Goal: Task Accomplishment & Management: Use online tool/utility

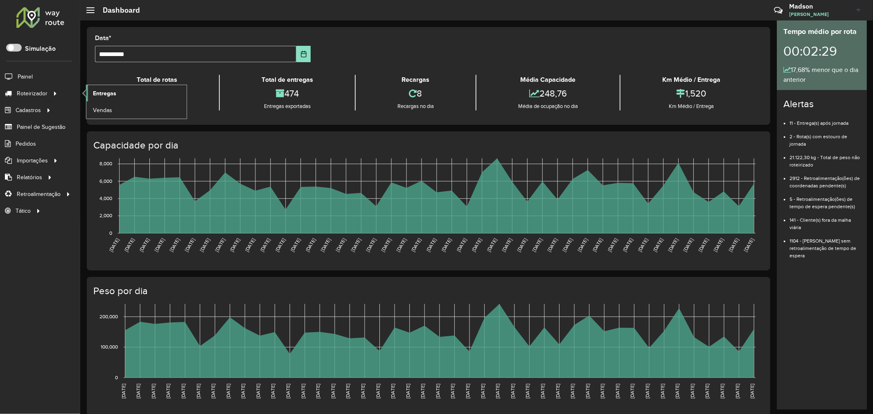
click at [92, 93] on link "Entregas" at bounding box center [136, 93] width 100 height 16
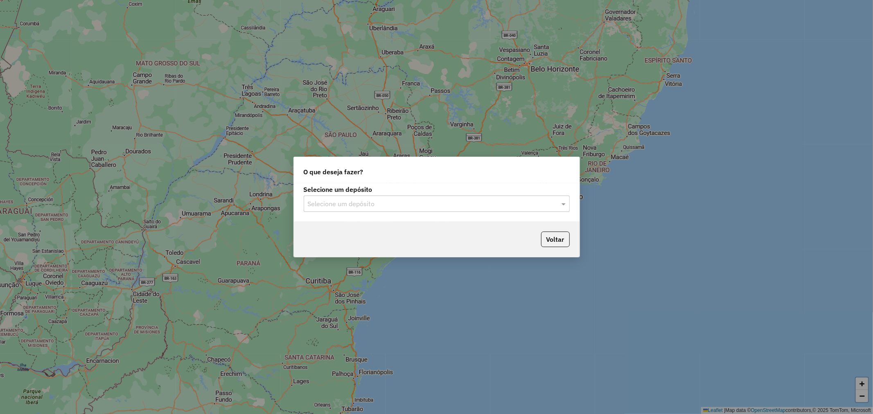
click at [435, 200] on input "text" at bounding box center [429, 204] width 242 height 10
click at [387, 224] on div "Santabier" at bounding box center [436, 228] width 265 height 14
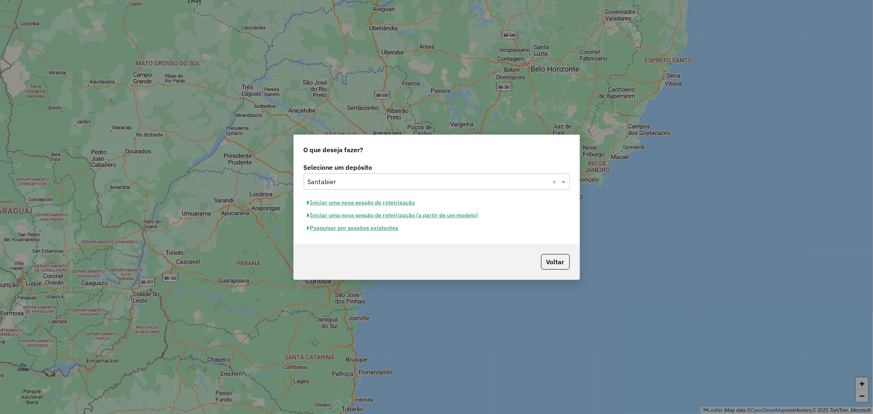
click at [365, 231] on button "Pesquisar por sessões existentes" at bounding box center [353, 228] width 99 height 13
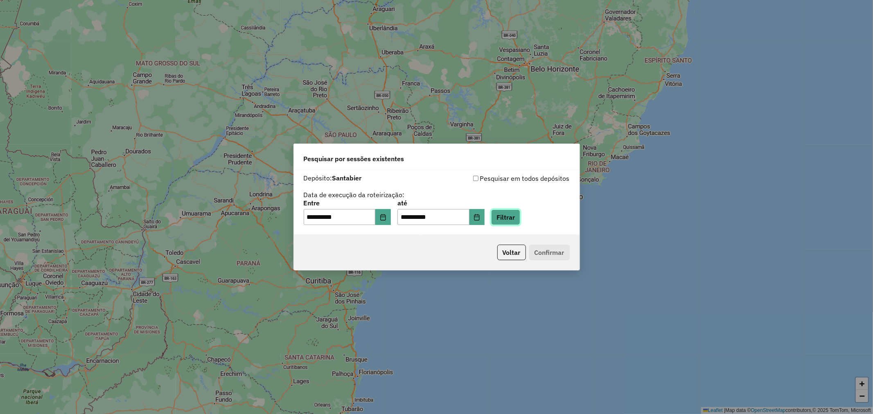
click at [520, 217] on button "Filtrar" at bounding box center [505, 218] width 29 height 16
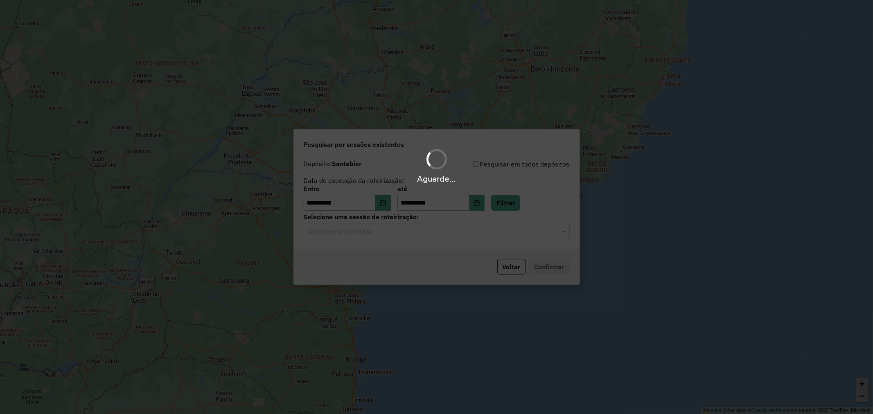
click at [404, 235] on div "Aguarde..." at bounding box center [436, 207] width 873 height 414
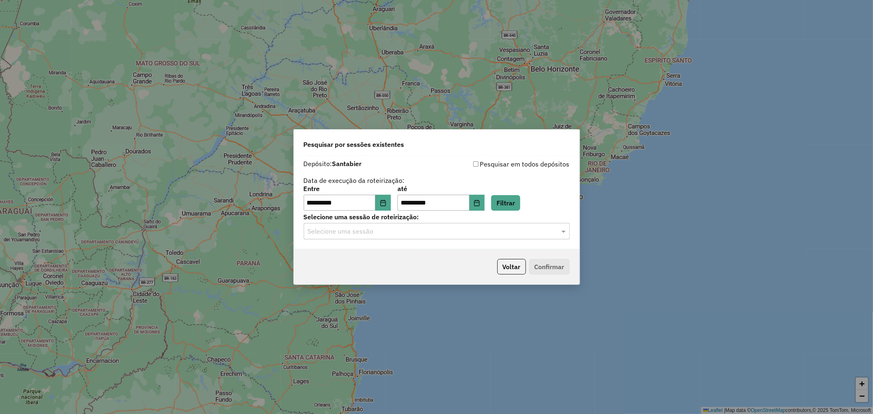
click at [400, 236] on input "text" at bounding box center [429, 232] width 242 height 10
click at [387, 251] on div "991227 - 19/08/2025 18:31" at bounding box center [436, 255] width 265 height 14
click at [551, 268] on button "Confirmar" at bounding box center [549, 267] width 41 height 16
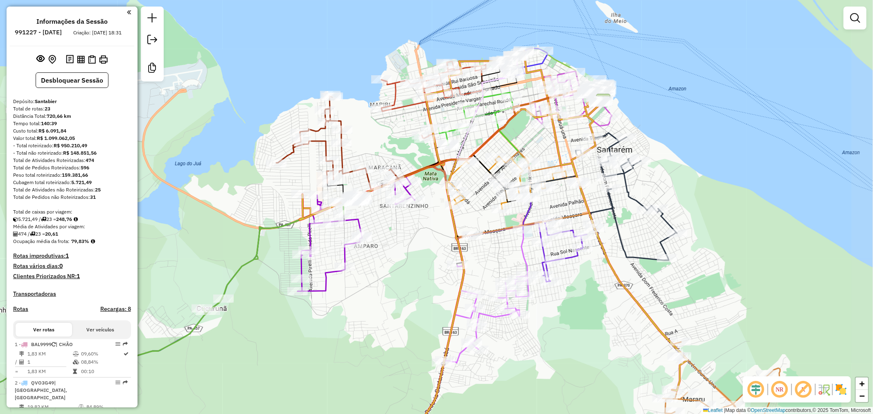
drag, startPoint x: 449, startPoint y: 181, endPoint x: 427, endPoint y: 211, distance: 37.3
click at [427, 211] on div "Janela de atendimento Grade de atendimento Capacidade Transportadoras Veículos …" at bounding box center [436, 207] width 873 height 414
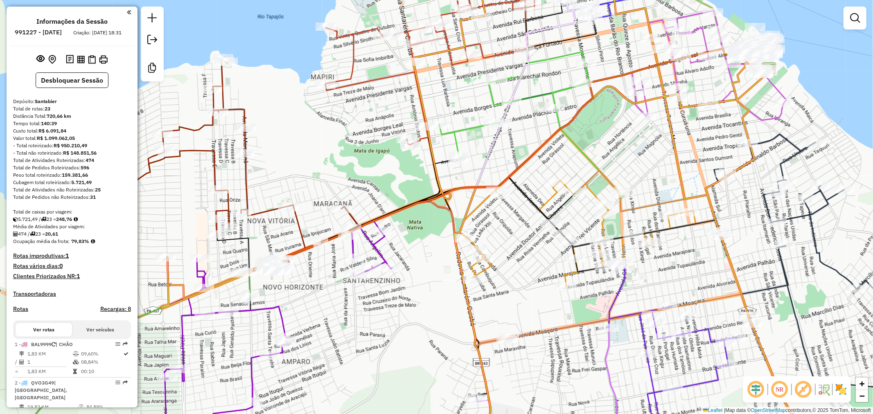
drag, startPoint x: 488, startPoint y: 113, endPoint x: 470, endPoint y: 165, distance: 55.3
click at [470, 165] on div "Janela de atendimento Grade de atendimento Capacidade Transportadoras Veículos …" at bounding box center [436, 207] width 873 height 414
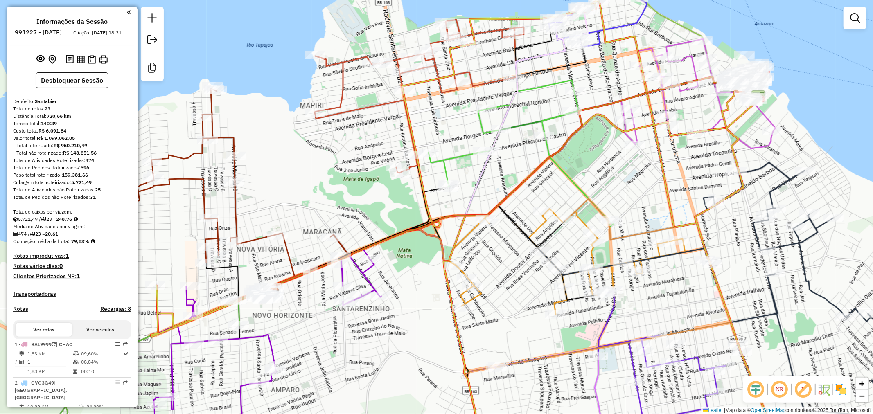
click at [457, 133] on div "Janela de atendimento Grade de atendimento Capacidade Transportadoras Veículos …" at bounding box center [436, 207] width 873 height 414
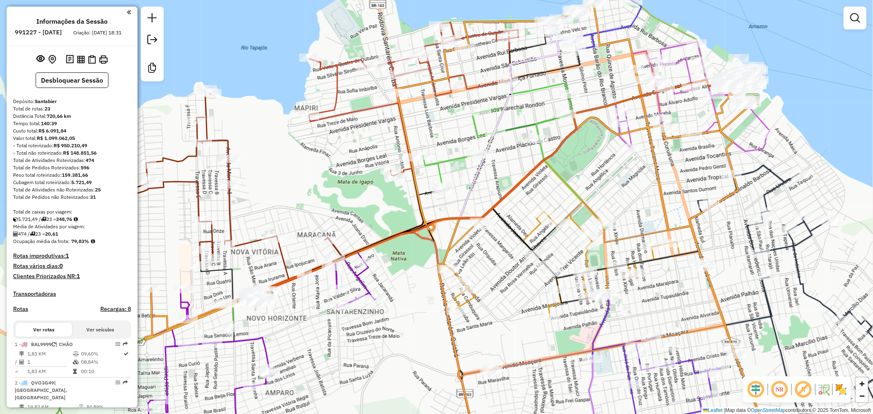
drag, startPoint x: 456, startPoint y: 130, endPoint x: 452, endPoint y: 133, distance: 5.3
click at [452, 133] on div "Janela de atendimento Grade de atendimento Capacidade Transportadoras Veículos …" at bounding box center [436, 207] width 873 height 414
click at [309, 189] on div "Janela de atendimento Grade de atendimento Capacidade Transportadoras Veículos …" at bounding box center [436, 207] width 873 height 414
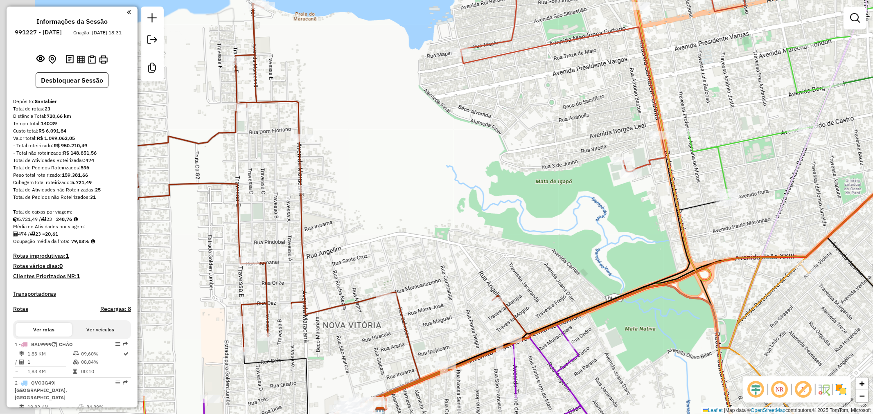
drag, startPoint x: 294, startPoint y: 173, endPoint x: 328, endPoint y: 172, distance: 34.4
click at [328, 172] on div "Janela de atendimento Grade de atendimento Capacidade Transportadoras Veículos …" at bounding box center [436, 207] width 873 height 414
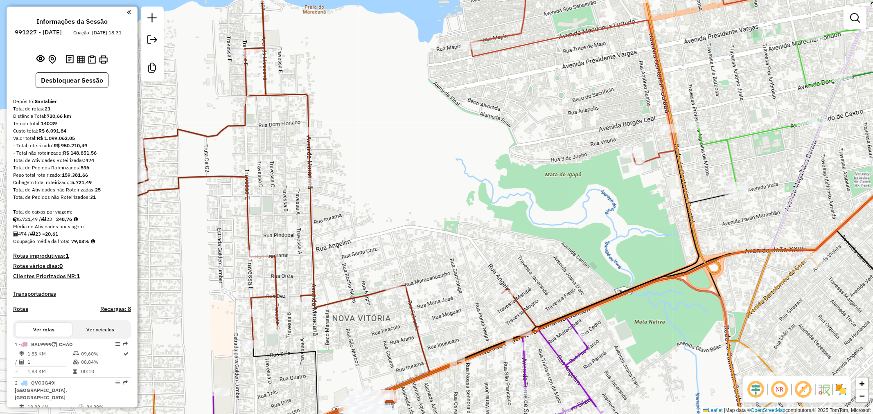
drag, startPoint x: 213, startPoint y: 161, endPoint x: 219, endPoint y: 154, distance: 9.3
click at [219, 154] on div "Janela de atendimento Grade de atendimento Capacidade Transportadoras Veículos …" at bounding box center [436, 207] width 873 height 414
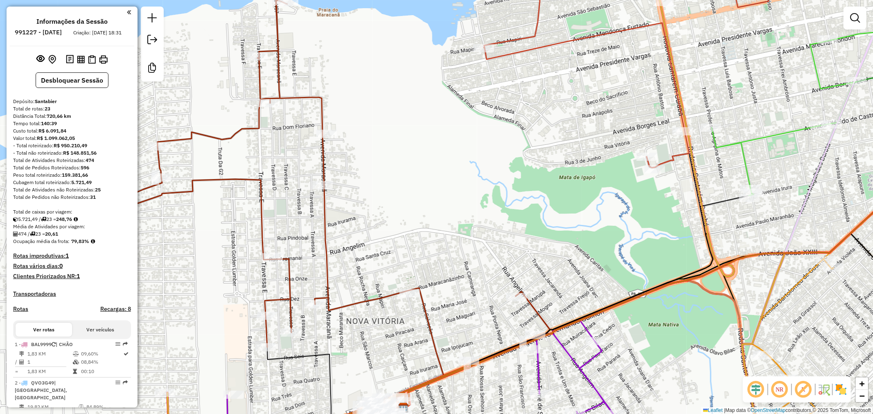
drag, startPoint x: 233, startPoint y: 155, endPoint x: 245, endPoint y: 157, distance: 12.5
click at [245, 157] on div "Janela de atendimento Grade de atendimento Capacidade Transportadoras Veículos …" at bounding box center [436, 207] width 873 height 414
drag, startPoint x: 208, startPoint y: 114, endPoint x: 252, endPoint y: 145, distance: 54.4
click at [252, 145] on div "Janela de atendimento Grade de atendimento Capacidade Transportadoras Veículos …" at bounding box center [436, 207] width 873 height 414
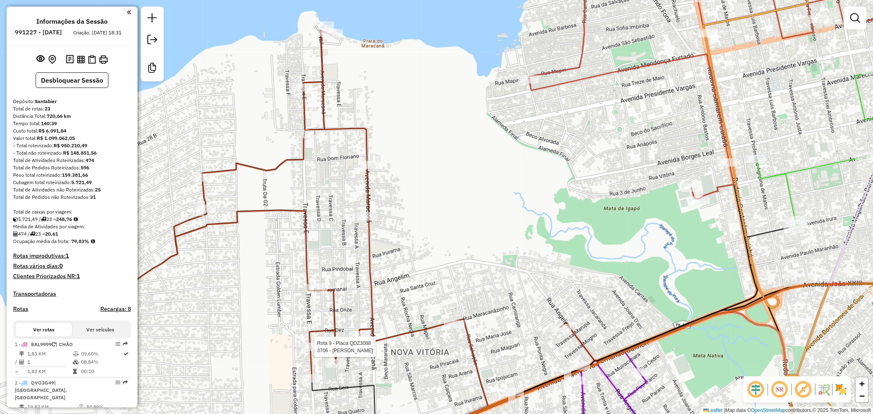
select select "**********"
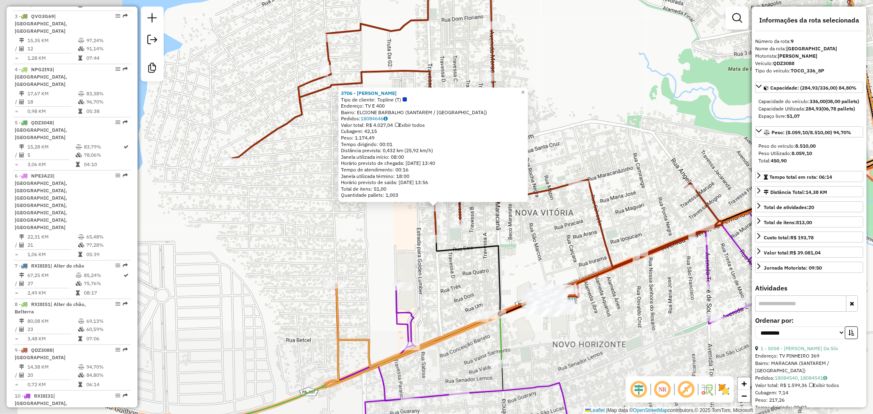
scroll to position [699, 0]
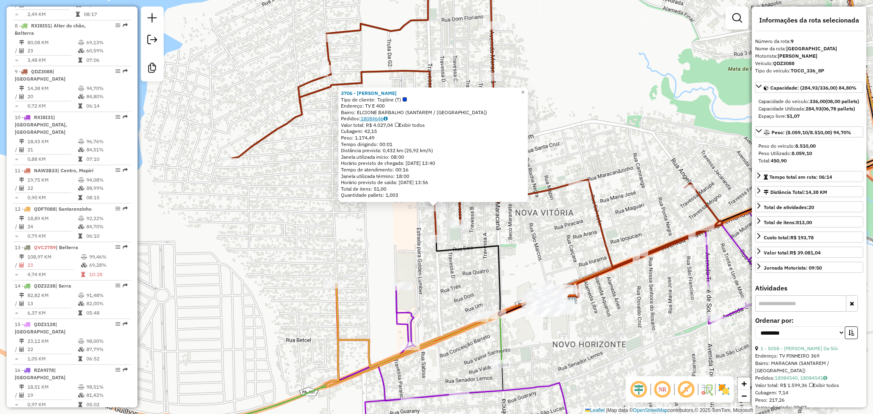
click at [375, 120] on link "18084646" at bounding box center [374, 118] width 27 height 6
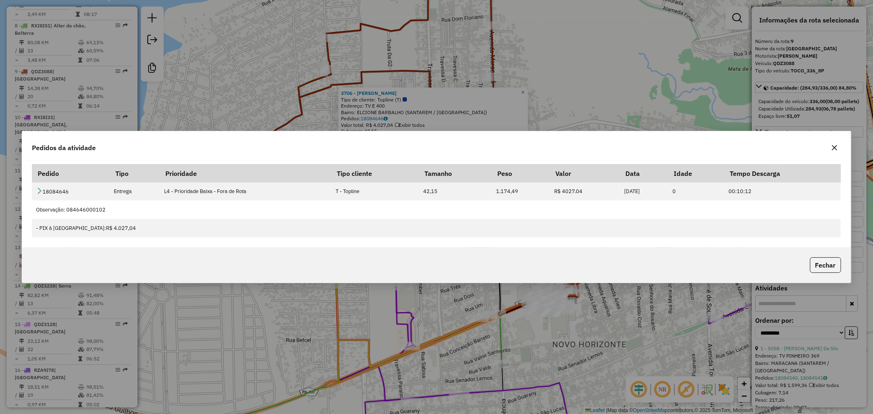
click at [168, 363] on div "Pedidos da atividade Pedido Tipo Prioridade Tipo cliente Tamanho Peso Valor Dat…" at bounding box center [436, 207] width 873 height 414
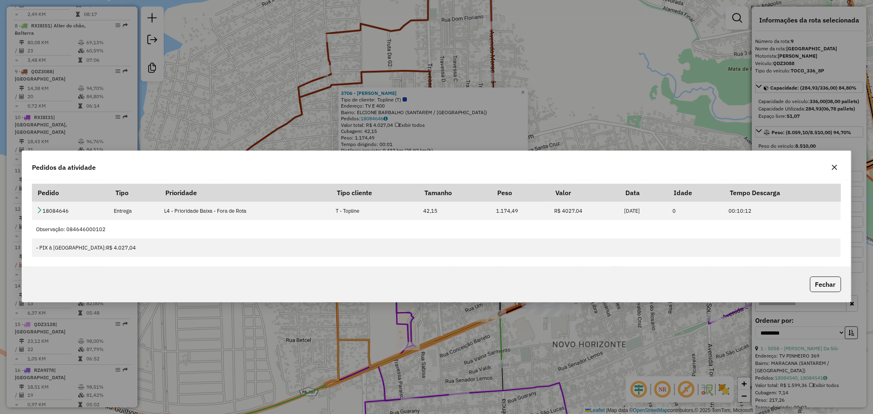
drag, startPoint x: 122, startPoint y: 151, endPoint x: 122, endPoint y: 171, distance: 19.6
click at [122, 171] on div "Pedidos da atividade" at bounding box center [436, 165] width 829 height 29
click at [836, 170] on icon "button" at bounding box center [834, 167] width 7 height 7
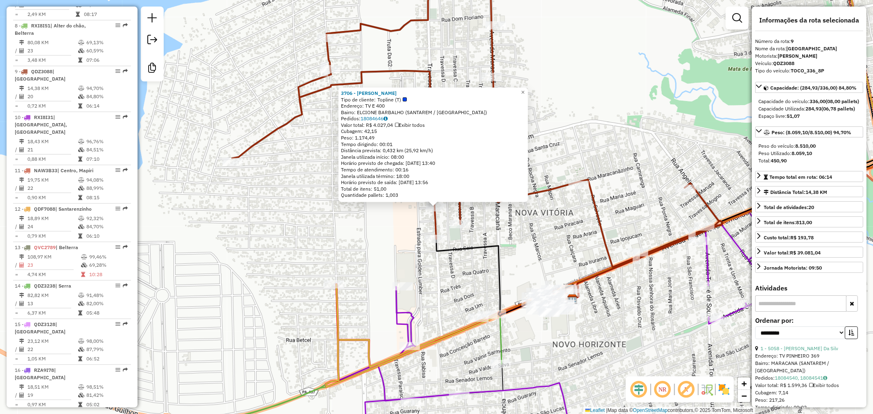
click at [631, 121] on div "3706 - DOMINGOS BENTES FROE Tipo de cliente: Topline (T) Endereço: TV E 400 Bai…" at bounding box center [436, 207] width 873 height 414
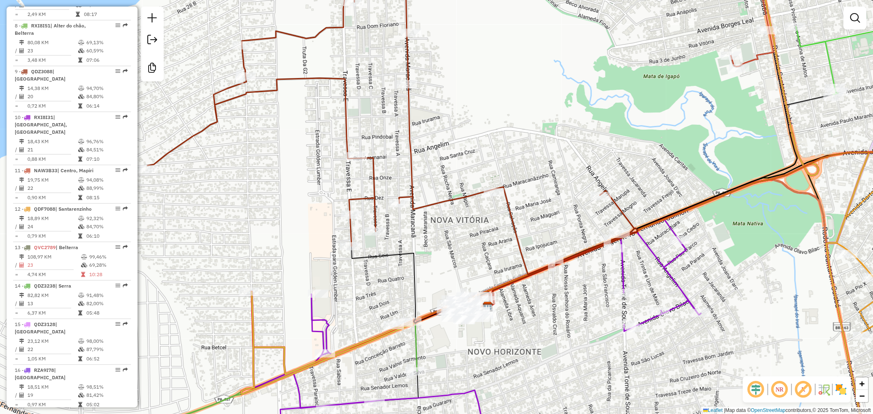
drag, startPoint x: 577, startPoint y: 118, endPoint x: 473, endPoint y: 117, distance: 104.0
click at [474, 117] on div "Janela de atendimento Grade de atendimento Capacidade Transportadoras Veículos …" at bounding box center [436, 207] width 873 height 414
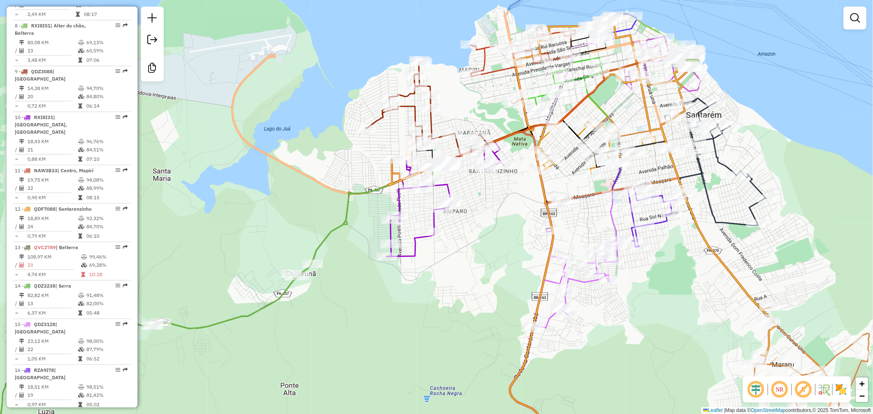
drag, startPoint x: 485, startPoint y: 261, endPoint x: 423, endPoint y: 228, distance: 70.9
click at [423, 228] on div "Janela de atendimento Grade de atendimento Capacidade Transportadoras Veículos …" at bounding box center [436, 207] width 873 height 414
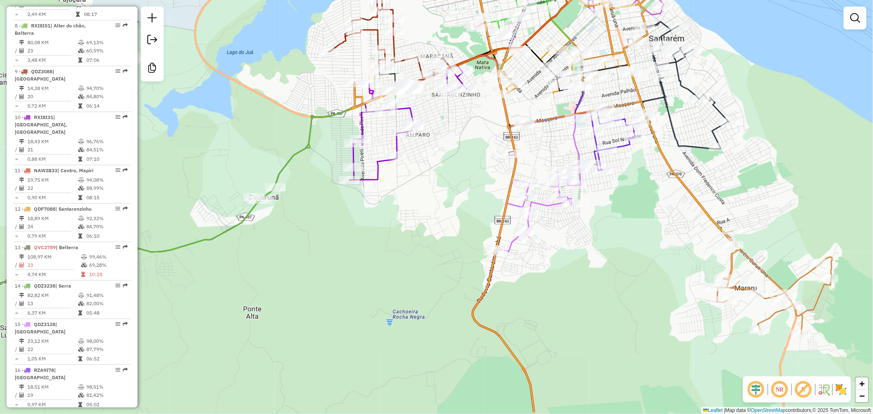
drag, startPoint x: 400, startPoint y: 216, endPoint x: 422, endPoint y: 182, distance: 40.8
click at [422, 182] on div "Janela de atendimento Grade de atendimento Capacidade Transportadoras Veículos …" at bounding box center [436, 207] width 873 height 414
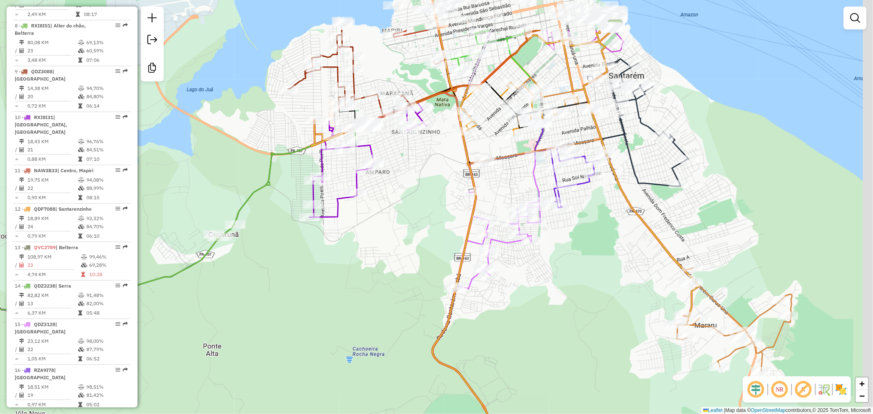
drag, startPoint x: 464, startPoint y: 172, endPoint x: 402, endPoint y: 243, distance: 94.6
click at [402, 243] on div "Janela de atendimento Grade de atendimento Capacidade Transportadoras Veículos …" at bounding box center [436, 207] width 873 height 414
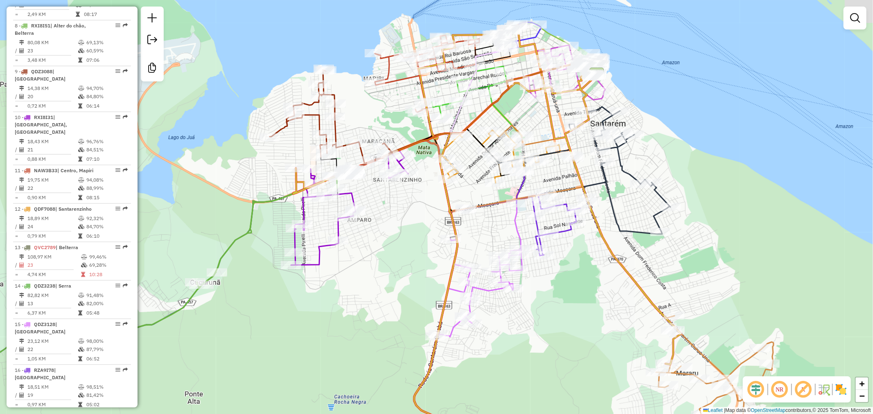
drag, startPoint x: 443, startPoint y: 162, endPoint x: 400, endPoint y: 251, distance: 99.2
click at [400, 251] on div "Janela de atendimento Grade de atendimento Capacidade Transportadoras Veículos …" at bounding box center [436, 207] width 873 height 414
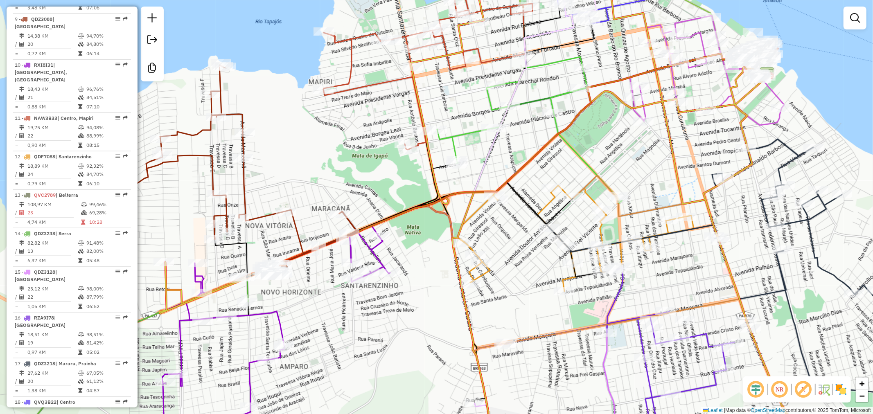
scroll to position [773, 0]
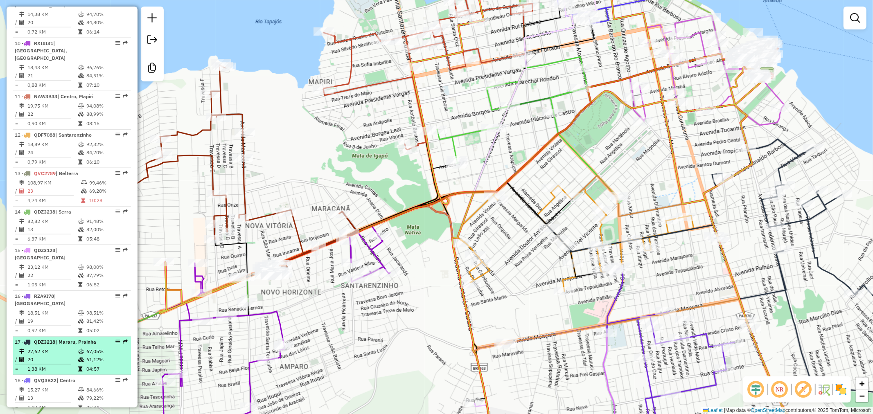
click at [62, 348] on td "27,62 KM" at bounding box center [52, 352] width 51 height 8
select select "**********"
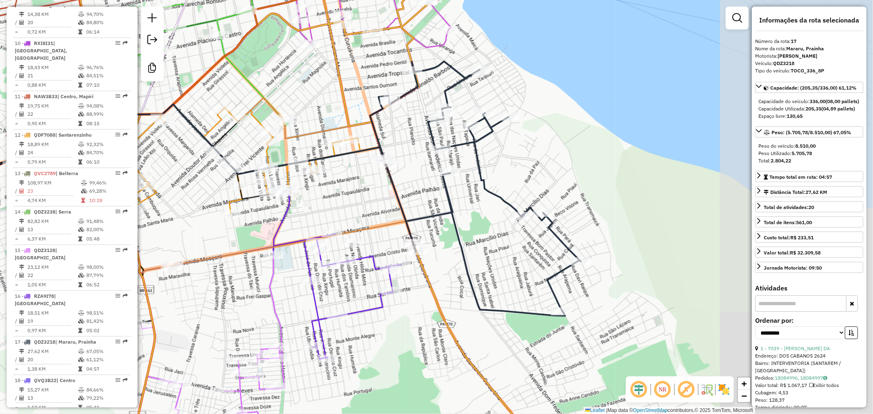
drag, startPoint x: 722, startPoint y: 156, endPoint x: 532, endPoint y: 138, distance: 190.9
click at [532, 138] on div "Janela de atendimento Grade de atendimento Capacidade Transportadoras Veículos …" at bounding box center [436, 207] width 873 height 414
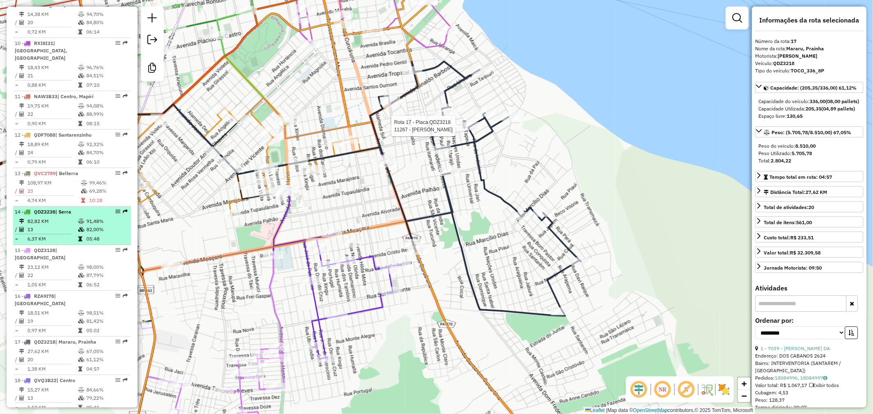
click at [74, 235] on td "6,37 KM" at bounding box center [52, 239] width 51 height 8
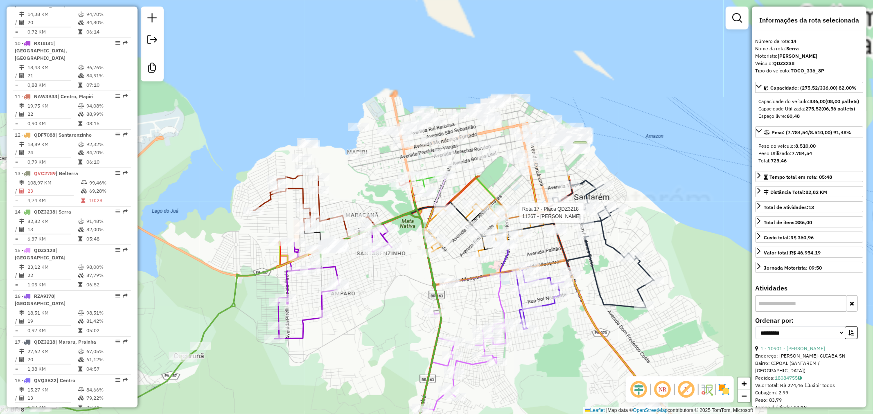
drag, startPoint x: 464, startPoint y: 128, endPoint x: 429, endPoint y: 210, distance: 89.9
click at [467, 296] on div "Rota 17 - Placa QDZ3218 11267 - MARLI SABINO DA SILV Janela de atendimento Grad…" at bounding box center [436, 207] width 873 height 414
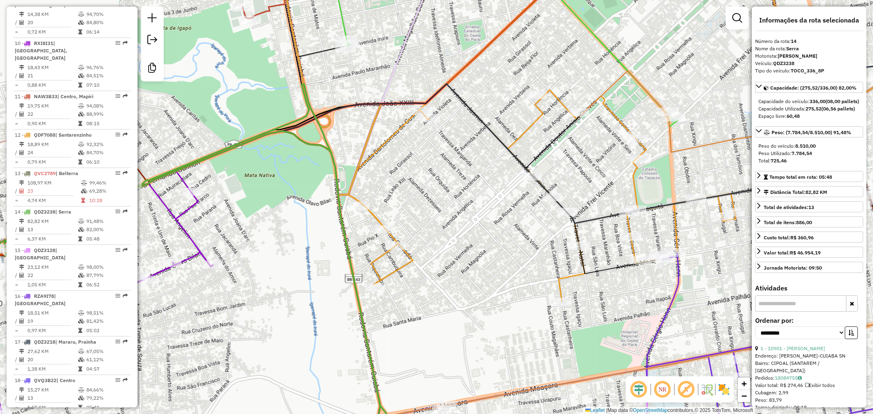
drag, startPoint x: 531, startPoint y: 234, endPoint x: 475, endPoint y: 242, distance: 56.7
click at [475, 242] on div "Rota 17 - Placa QDZ3218 11267 - MARLI SABINO DA SILV Janela de atendimento Grad…" at bounding box center [436, 207] width 873 height 414
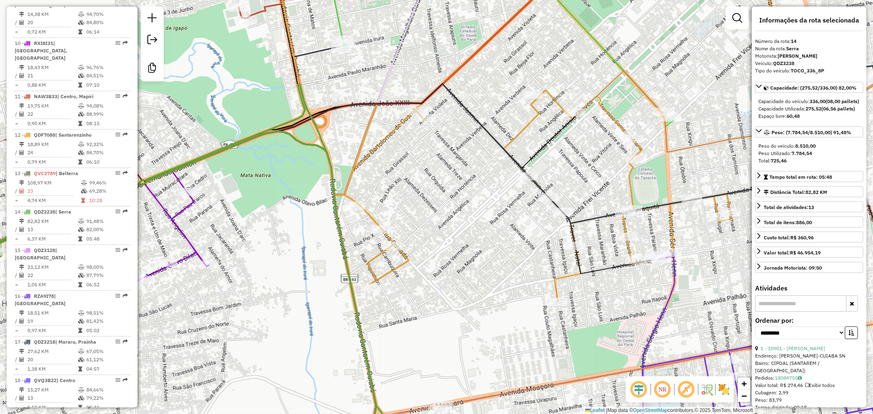
click at [333, 130] on div "Rota 17 - Placa QDZ3218 11267 - MARLI SABINO DA SILV Janela de atendimento Grad…" at bounding box center [436, 207] width 873 height 414
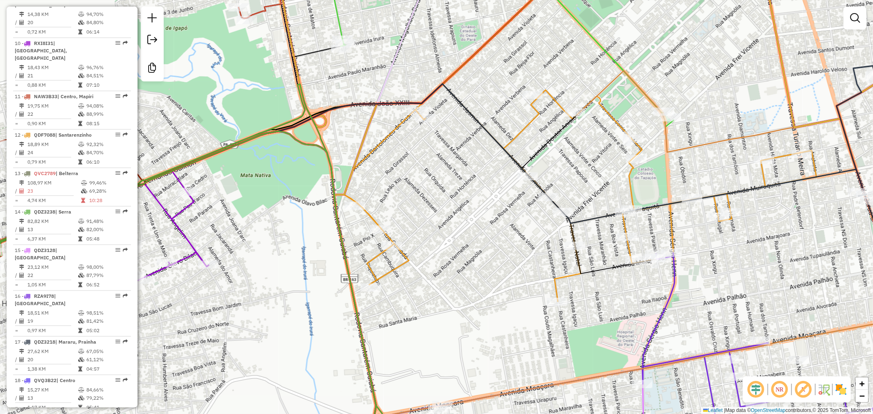
click at [319, 120] on icon at bounding box center [432, 170] width 868 height 173
select select "**********"
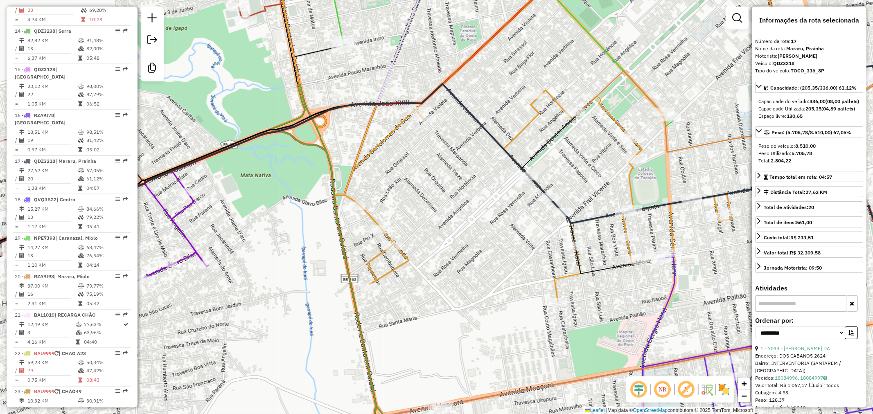
scroll to position [1014, 0]
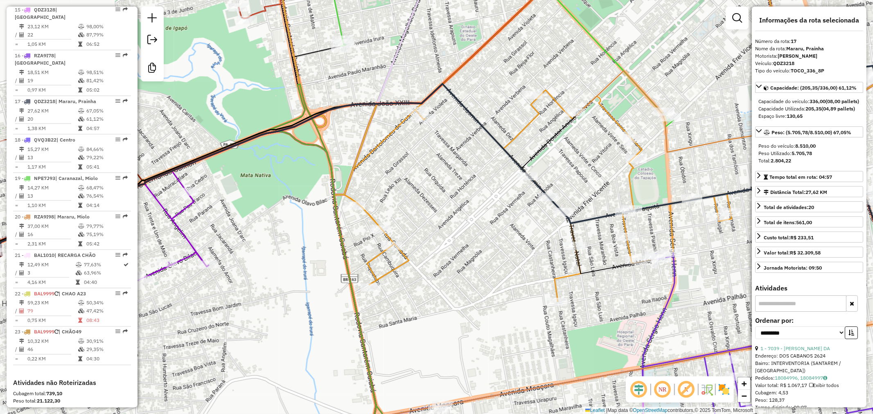
click at [271, 107] on div "Janela de atendimento Grade de atendimento Capacidade Transportadoras Veículos …" at bounding box center [436, 207] width 873 height 414
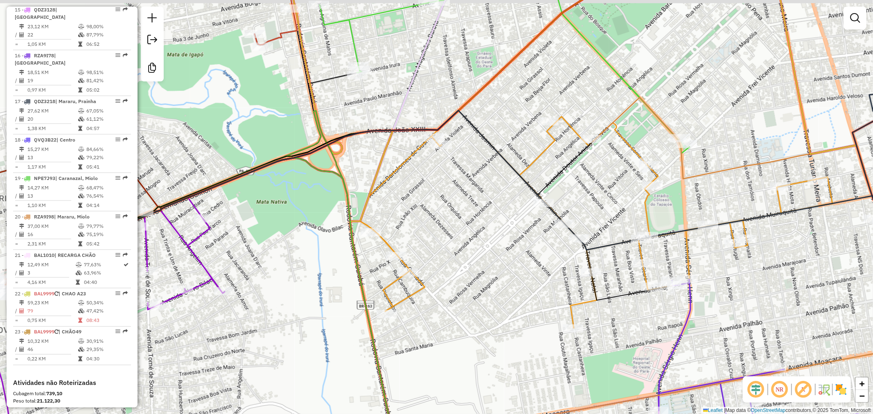
drag, startPoint x: 275, startPoint y: 103, endPoint x: 373, endPoint y: 202, distance: 138.9
click at [373, 202] on div "Janela de atendimento Grade de atendimento Capacidade Transportadoras Veículos …" at bounding box center [436, 207] width 873 height 414
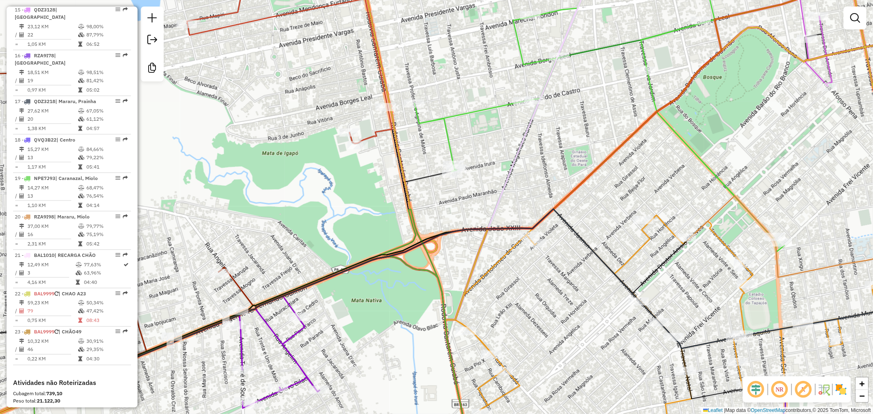
drag, startPoint x: 482, startPoint y: 90, endPoint x: 420, endPoint y: 91, distance: 61.8
click at [420, 91] on div "Janela de atendimento Grade de atendimento Capacidade Transportadoras Veículos …" at bounding box center [436, 207] width 873 height 414
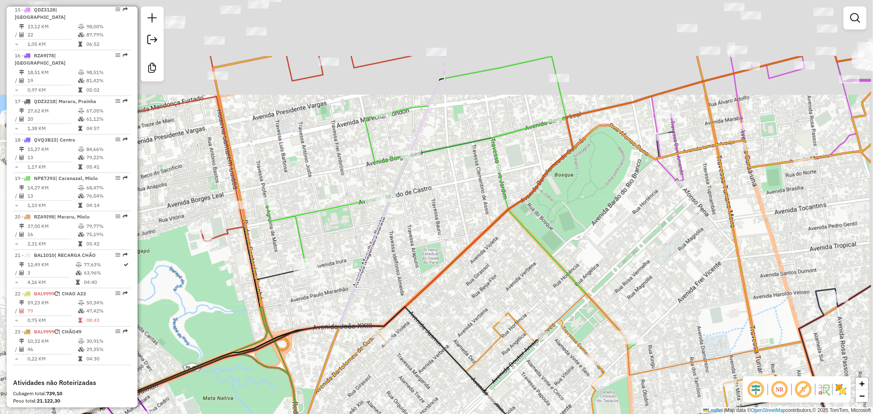
drag, startPoint x: 358, startPoint y: 51, endPoint x: 250, endPoint y: 163, distance: 155.2
click at [250, 163] on div "Janela de atendimento Grade de atendimento Capacidade Transportadoras Veículos …" at bounding box center [436, 207] width 873 height 414
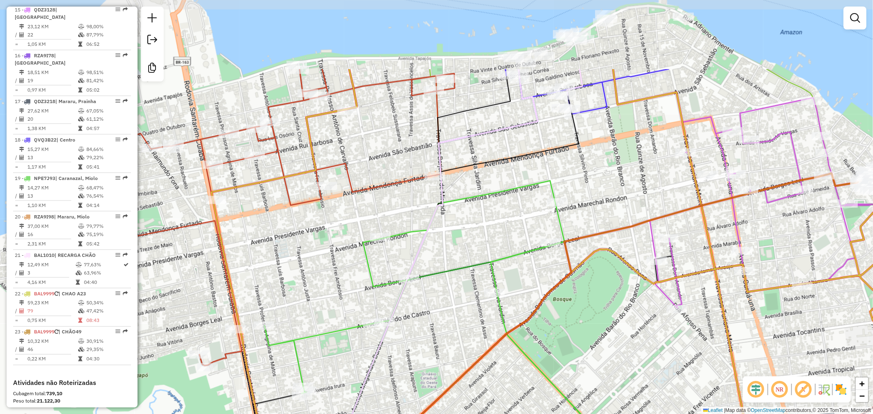
drag, startPoint x: 366, startPoint y: 59, endPoint x: 379, endPoint y: 147, distance: 89.4
click at [379, 147] on div "Janela de atendimento Grade de atendimento Capacidade Transportadoras Veículos …" at bounding box center [436, 207] width 873 height 414
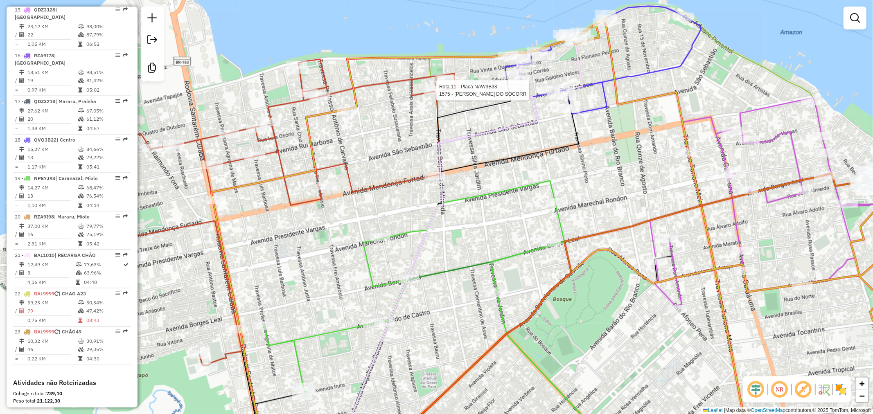
select select "**********"
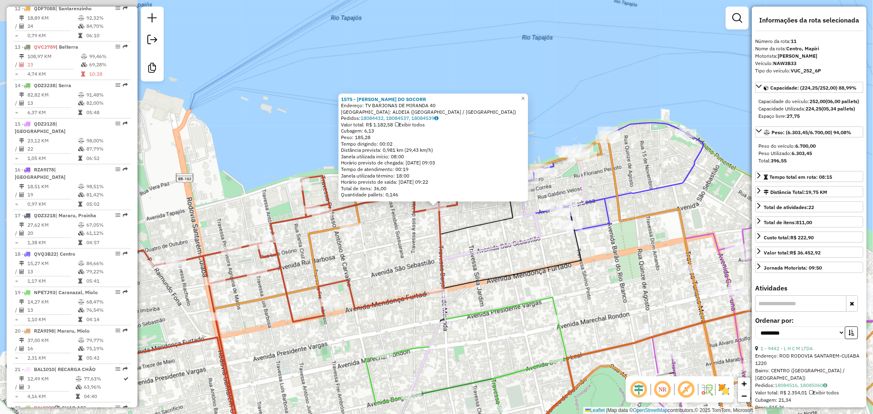
scroll to position [783, 0]
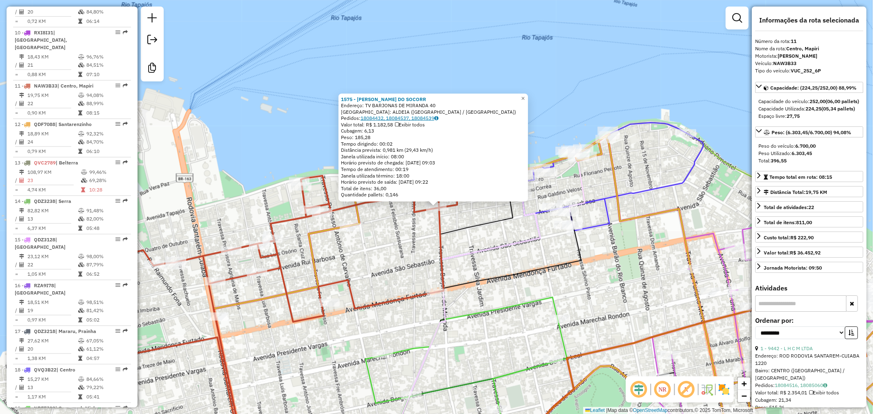
click at [404, 116] on link "18084432, 18084537, 18084539" at bounding box center [400, 118] width 78 height 6
click at [415, 119] on link "18084432, 18084537, 18084539" at bounding box center [400, 118] width 78 height 6
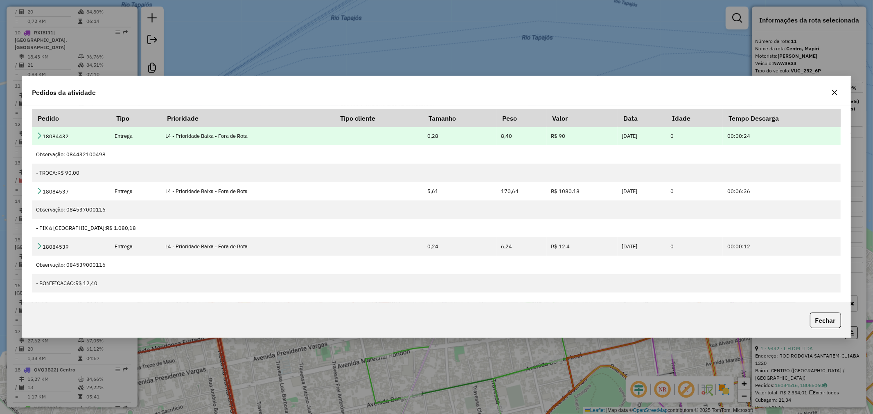
click at [43, 135] on td "18084432" at bounding box center [71, 136] width 79 height 18
click at [42, 135] on icon at bounding box center [39, 135] width 7 height 7
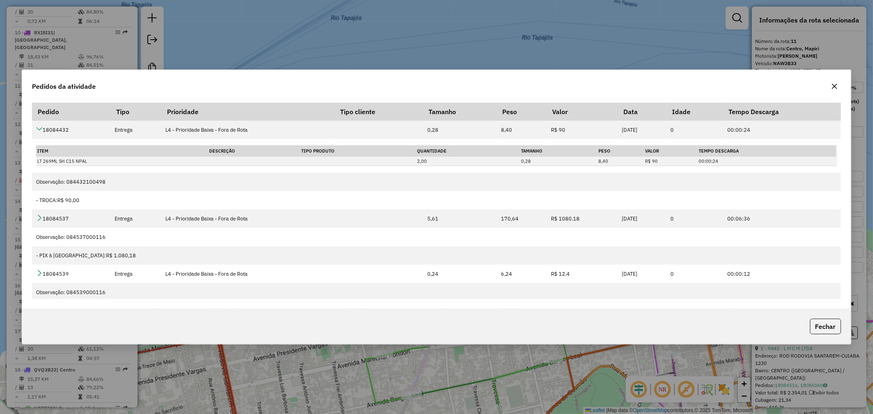
click at [835, 88] on icon "button" at bounding box center [834, 86] width 7 height 7
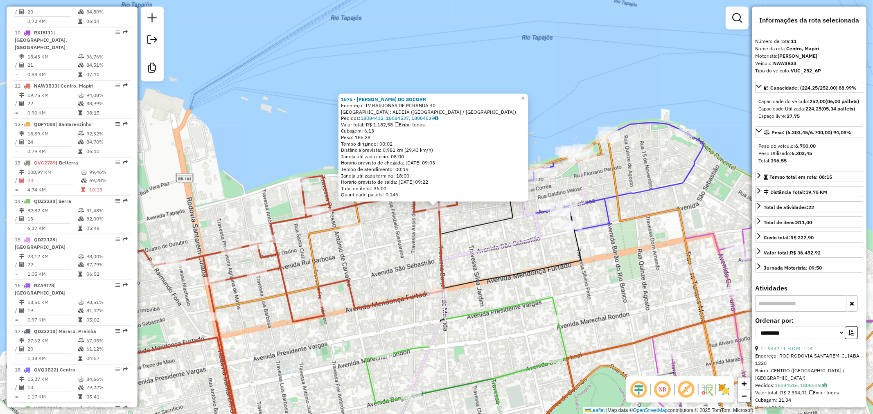
click at [309, 150] on div "1575 - JANDERLINA DO SOCORR Endereço: TV BARJONAS DE MIRANDA 40 Bairro: ALDEIA …" at bounding box center [436, 207] width 873 height 414
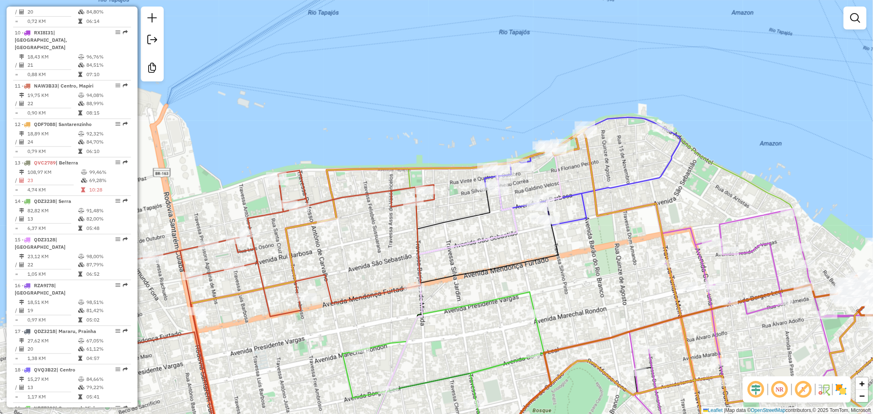
drag, startPoint x: 391, startPoint y: 213, endPoint x: 382, endPoint y: 211, distance: 9.3
click at [382, 211] on div "Janela de atendimento Grade de atendimento Capacidade Transportadoras Veículos …" at bounding box center [436, 207] width 873 height 414
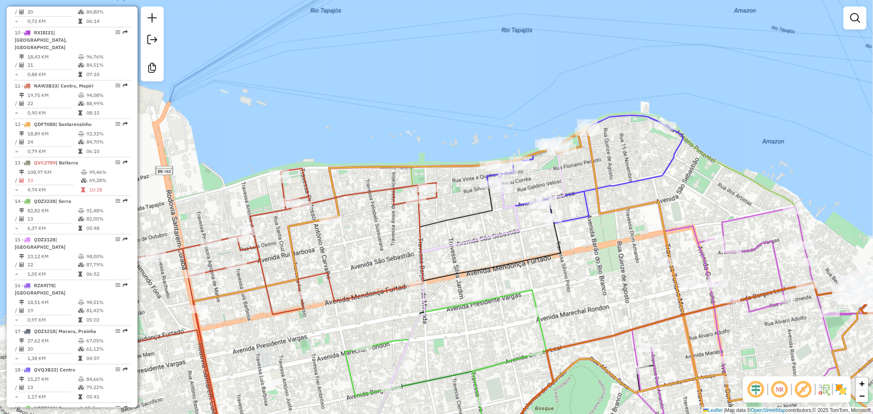
drag, startPoint x: 469, startPoint y: 225, endPoint x: 477, endPoint y: 213, distance: 14.8
click at [477, 213] on div "Janela de atendimento Grade de atendimento Capacidade Transportadoras Veículos …" at bounding box center [436, 207] width 873 height 414
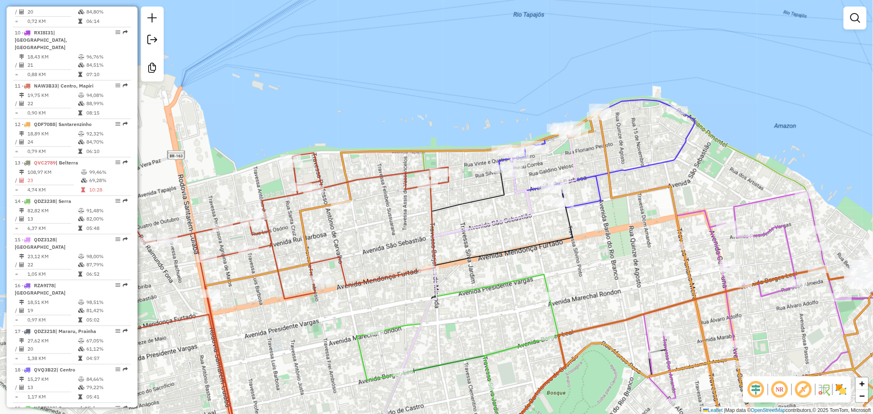
drag, startPoint x: 478, startPoint y: 225, endPoint x: 490, endPoint y: 212, distance: 18.5
click at [489, 214] on div "Janela de atendimento Grade de atendimento Capacidade Transportadoras Veículos …" at bounding box center [436, 207] width 873 height 414
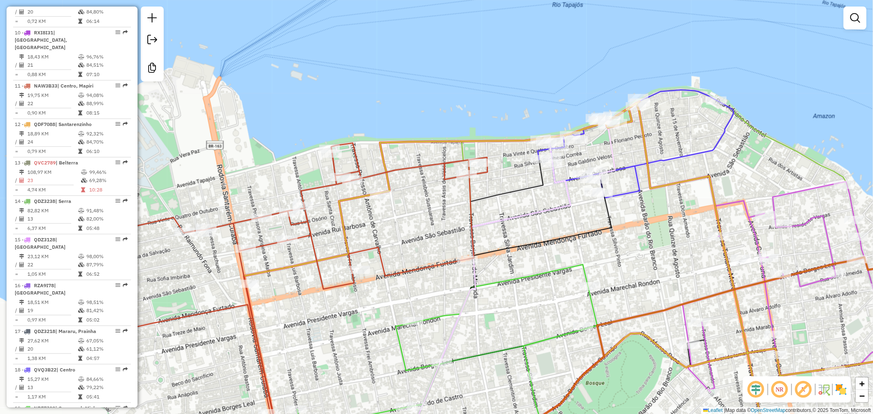
drag, startPoint x: 362, startPoint y: 228, endPoint x: 418, endPoint y: 221, distance: 55.7
click at [418, 221] on div "Janela de atendimento Grade de atendimento Capacidade Transportadoras Veículos …" at bounding box center [436, 207] width 873 height 414
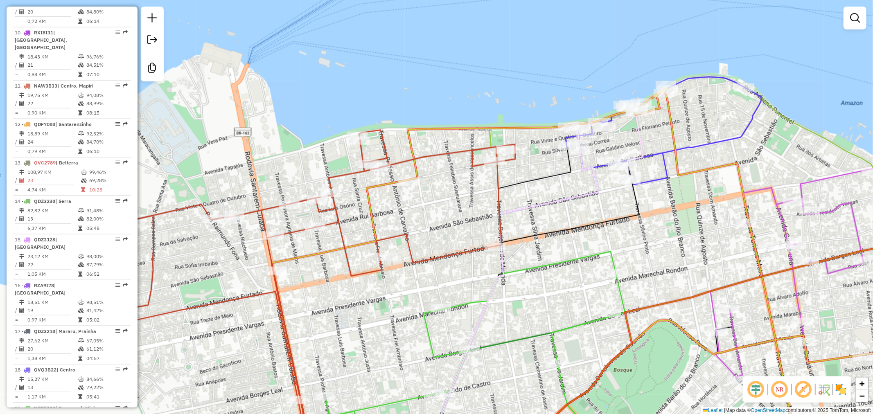
drag, startPoint x: 418, startPoint y: 221, endPoint x: 428, endPoint y: 206, distance: 17.9
click at [428, 206] on div "Janela de atendimento Grade de atendimento Capacidade Transportadoras Veículos …" at bounding box center [436, 207] width 873 height 414
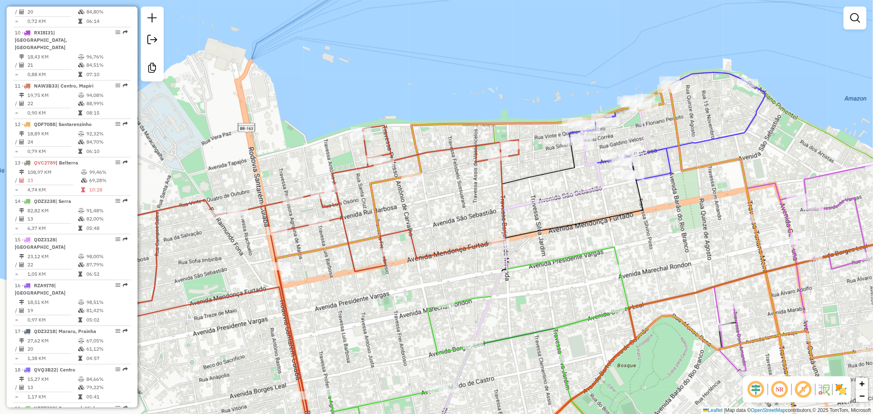
click at [443, 185] on div "Janela de atendimento Grade de atendimento Capacidade Transportadoras Veículos …" at bounding box center [436, 207] width 873 height 414
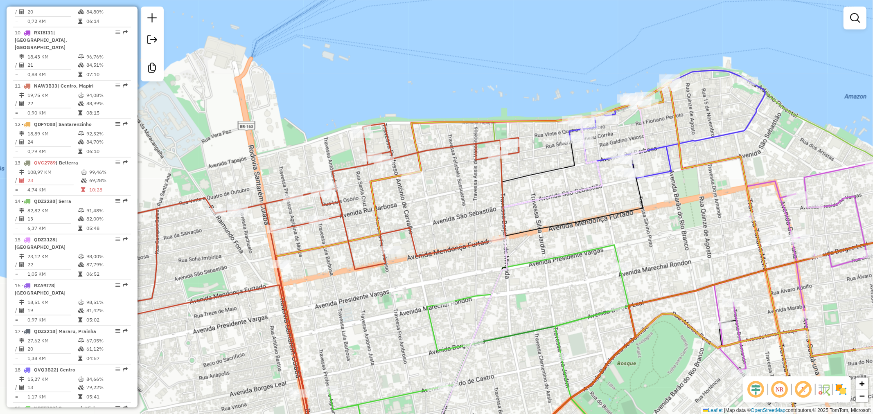
drag, startPoint x: 444, startPoint y: 181, endPoint x: 464, endPoint y: 165, distance: 26.0
click at [464, 165] on div "Janela de atendimento Grade de atendimento Capacidade Transportadoras Veículos …" at bounding box center [436, 207] width 873 height 414
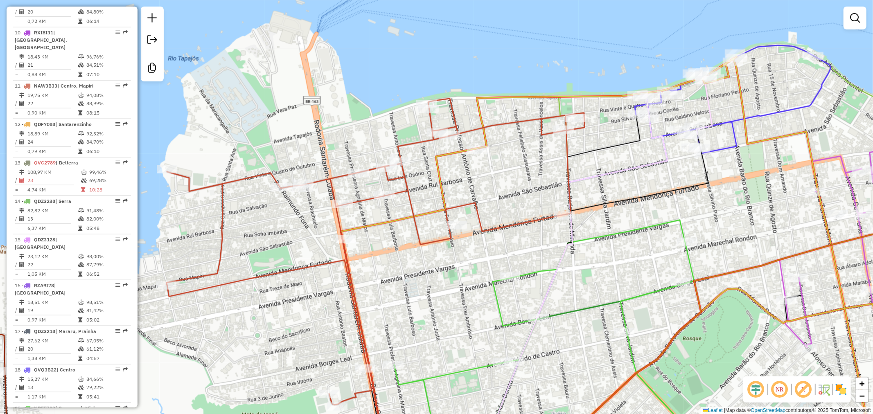
drag, startPoint x: 460, startPoint y: 165, endPoint x: 505, endPoint y: 156, distance: 45.9
click at [505, 156] on div "Janela de atendimento Grade de atendimento Capacidade Transportadoras Veículos …" at bounding box center [436, 207] width 873 height 414
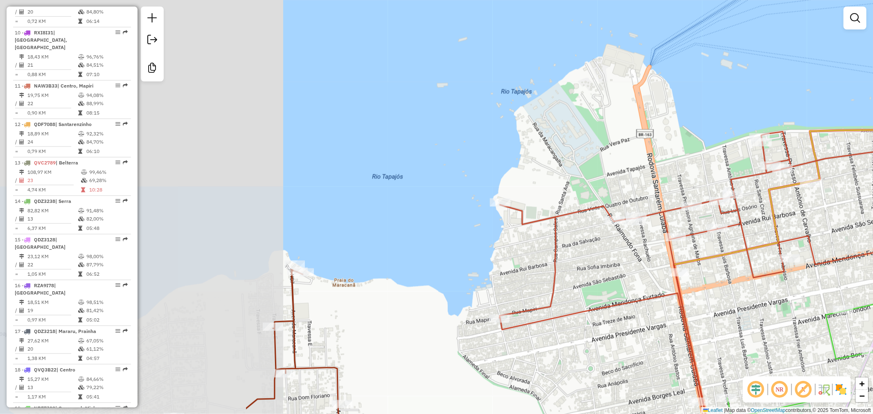
drag, startPoint x: 214, startPoint y: 162, endPoint x: 534, endPoint y: 192, distance: 321.1
click at [534, 192] on div "Janela de atendimento Grade de atendimento Capacidade Transportadoras Veículos …" at bounding box center [436, 207] width 873 height 414
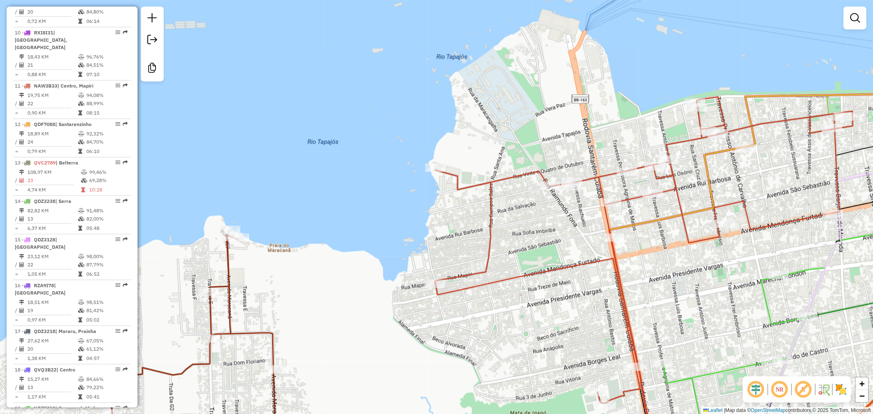
drag, startPoint x: 522, startPoint y: 240, endPoint x: 365, endPoint y: 164, distance: 173.9
click at [365, 164] on div "Janela de atendimento Grade de atendimento Capacidade Transportadoras Veículos …" at bounding box center [436, 207] width 873 height 414
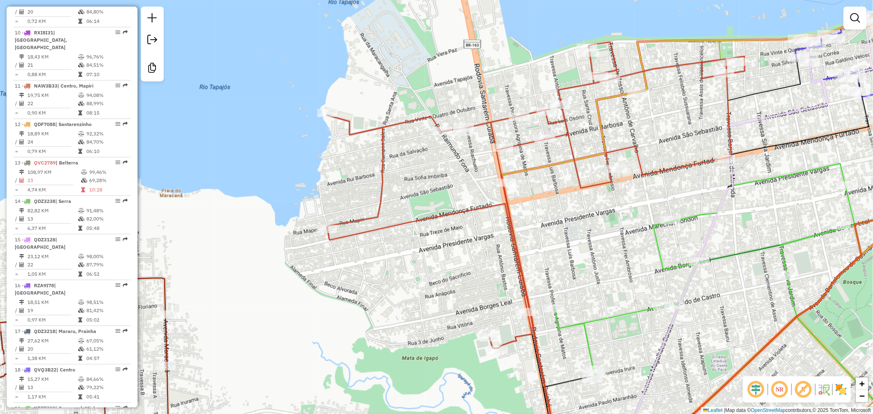
drag, startPoint x: 465, startPoint y: 184, endPoint x: 411, endPoint y: 186, distance: 54.1
click at [411, 186] on div "Janela de atendimento Grade de atendimento Capacidade Transportadoras Veículos …" at bounding box center [436, 207] width 873 height 414
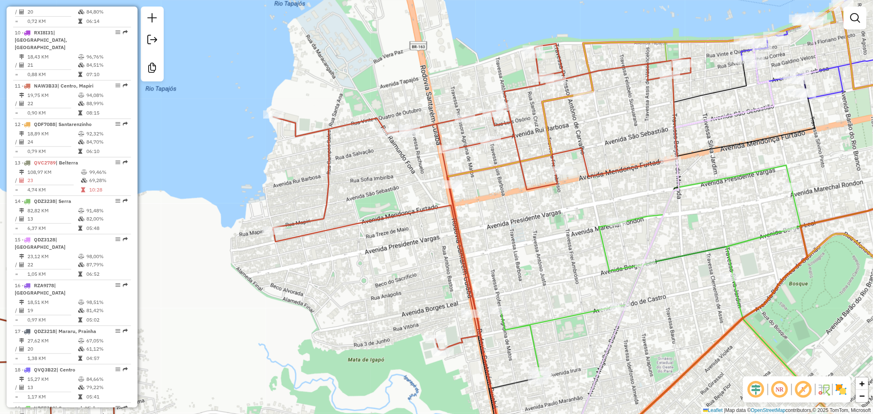
click at [504, 155] on div "Janela de atendimento Grade de atendimento Capacidade Transportadoras Veículos …" at bounding box center [436, 207] width 873 height 414
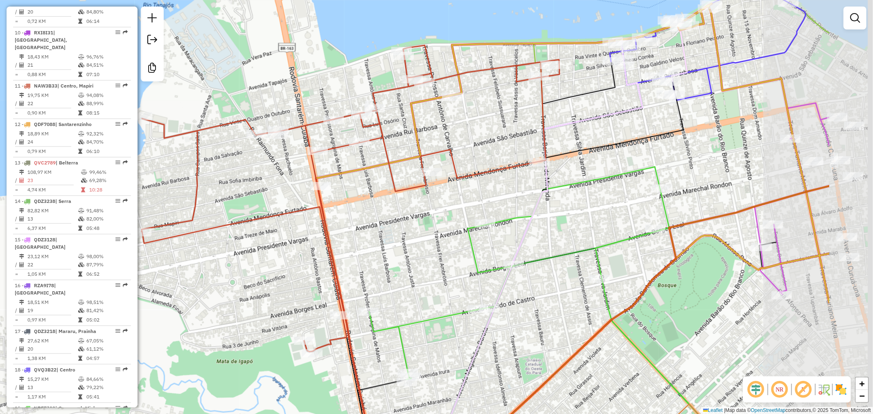
drag, startPoint x: 519, startPoint y: 175, endPoint x: 385, endPoint y: 176, distance: 134.3
click at [385, 176] on icon at bounding box center [350, 198] width 418 height 307
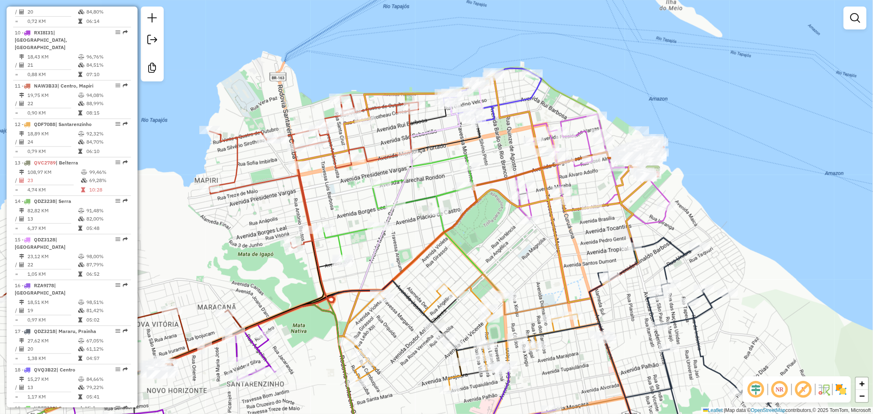
drag, startPoint x: 382, startPoint y: 211, endPoint x: 358, endPoint y: 196, distance: 27.6
click at [358, 196] on div "Janela de atendimento Grade de atendimento Capacidade Transportadoras Veículos …" at bounding box center [436, 207] width 873 height 414
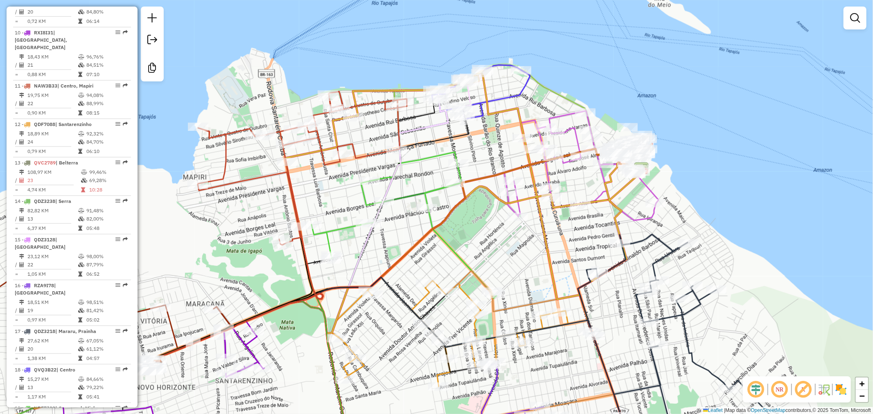
drag, startPoint x: 353, startPoint y: 207, endPoint x: 341, endPoint y: 204, distance: 11.8
click at [341, 204] on div "Janela de atendimento Grade de atendimento Capacidade Transportadoras Veículos …" at bounding box center [436, 207] width 873 height 414
select select "**********"
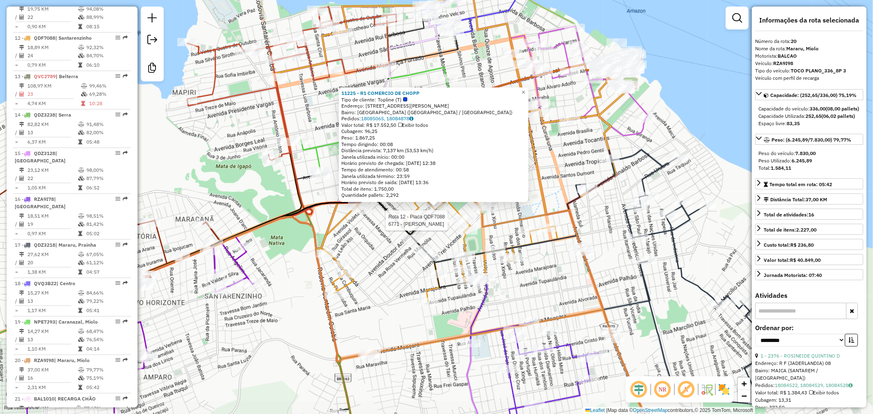
scroll to position [1025, 0]
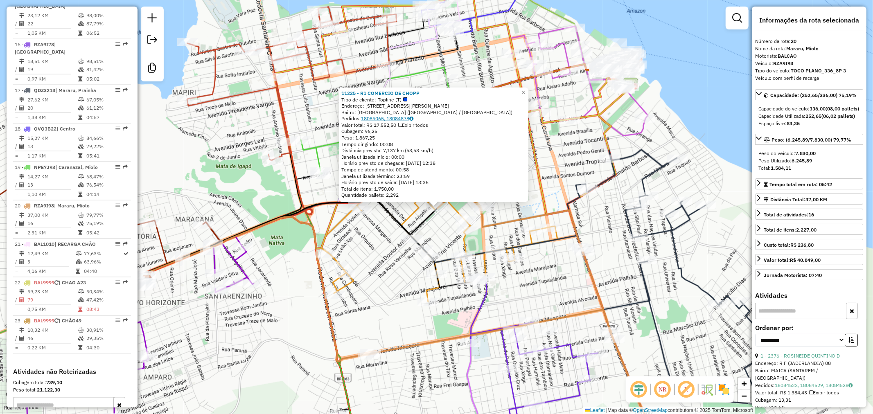
click at [398, 119] on link "18085065, 18084878" at bounding box center [387, 118] width 52 height 6
click at [366, 254] on div "11225 - R1 COMERCIO DE CHOPP Tipo de cliente: Topline (T) Endereço: AV DOUTOR A…" at bounding box center [436, 207] width 873 height 414
